Goal: Contribute content: Contribute content

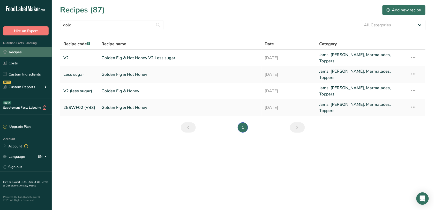
click at [23, 51] on link "Recipes" at bounding box center [26, 52] width 52 height 10
click at [126, 28] on input "gold" at bounding box center [111, 25] width 103 height 10
drag, startPoint x: 76, startPoint y: 21, endPoint x: 55, endPoint y: 22, distance: 21.2
click at [55, 22] on section "Recipes (87) Add new recipe gold All Categories Baked Goods [GEOGRAPHIC_DATA] C…" at bounding box center [243, 70] width 382 height 141
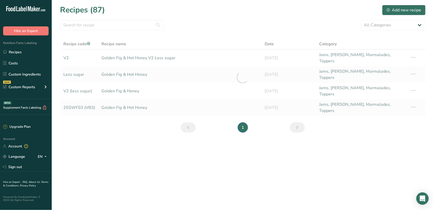
click at [402, 3] on section "Recipes (87) Add new recipe All Categories Baked Goods [GEOGRAPHIC_DATA] Condim…" at bounding box center [243, 70] width 382 height 141
click at [404, 6] on button "Add new recipe" at bounding box center [403, 10] width 43 height 10
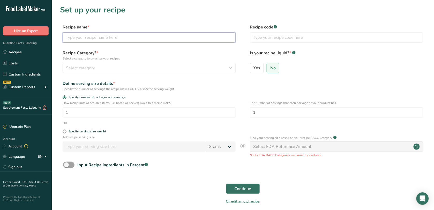
click at [112, 38] on input "text" at bounding box center [149, 37] width 173 height 10
type input "f"
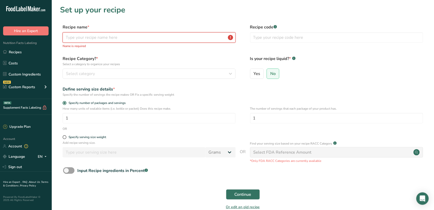
type input "f"
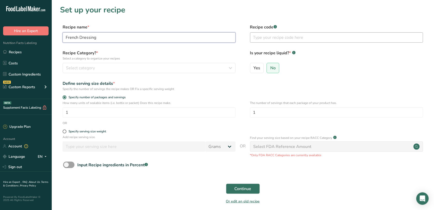
type input "French Dressing"
click at [270, 37] on input "text" at bounding box center [336, 37] width 173 height 10
